Goal: Check status

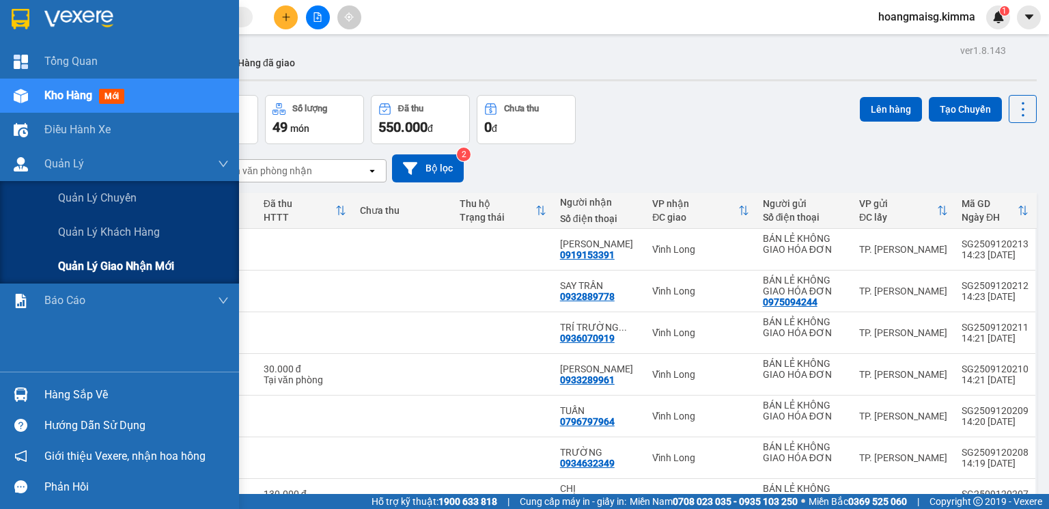
click at [83, 266] on span "Quản lý giao nhận mới" at bounding box center [116, 265] width 116 height 17
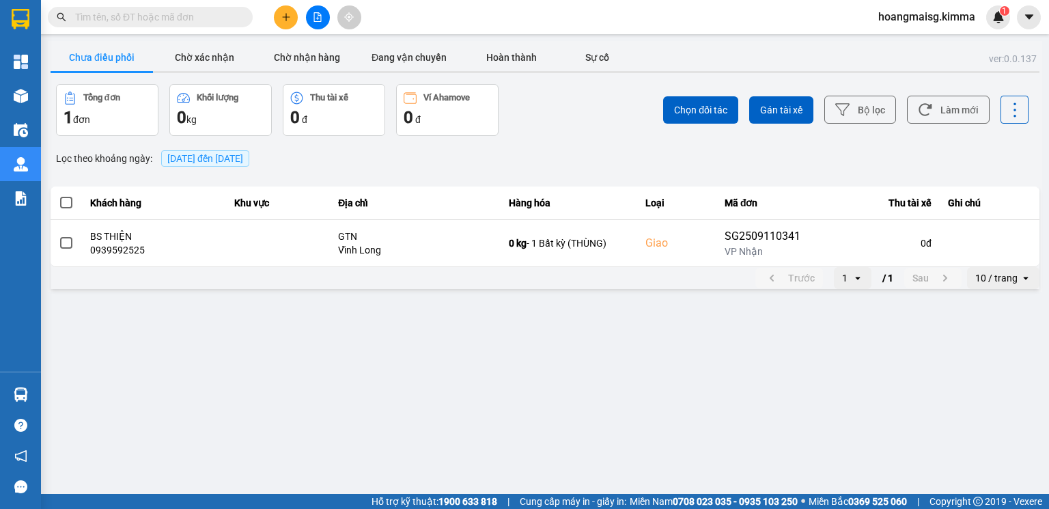
click at [384, 42] on div "ver: 0.0.137 Chưa điều phối Chờ xác nhận Chờ nhận hàng Đang vận chuyển Hoàn thà…" at bounding box center [545, 166] width 994 height 251
click at [395, 51] on button "Đang vận chuyển" at bounding box center [409, 57] width 102 height 27
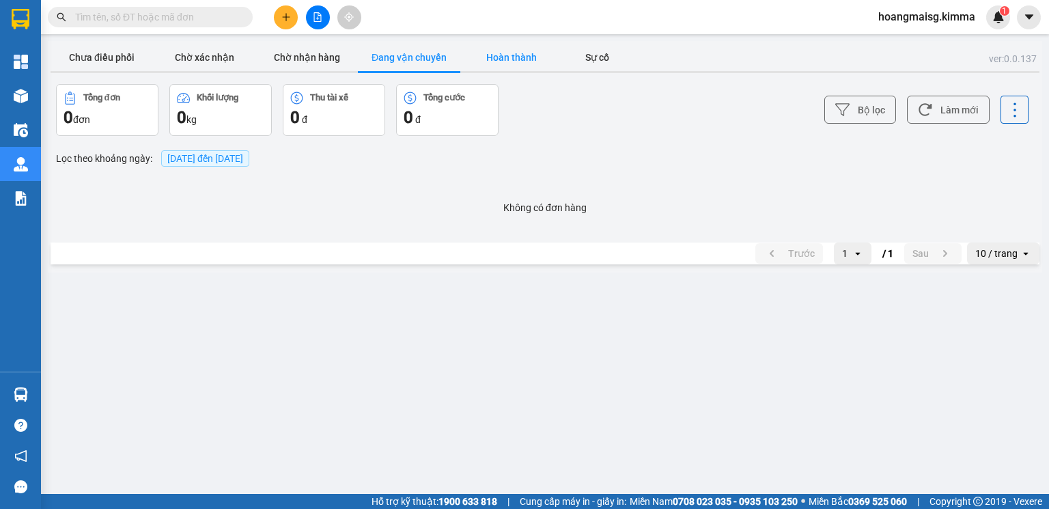
click at [526, 61] on button "Hoàn thành" at bounding box center [511, 57] width 102 height 27
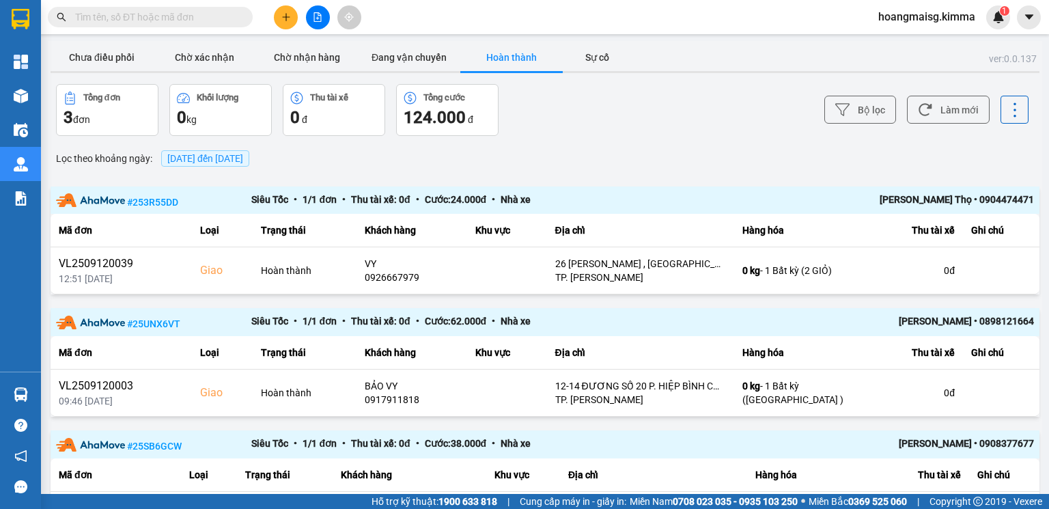
click at [639, 149] on div "Lọc theo khoảng ngày : [DATE] đến [DATE]" at bounding box center [545, 158] width 989 height 23
